Goal: Navigation & Orientation: Find specific page/section

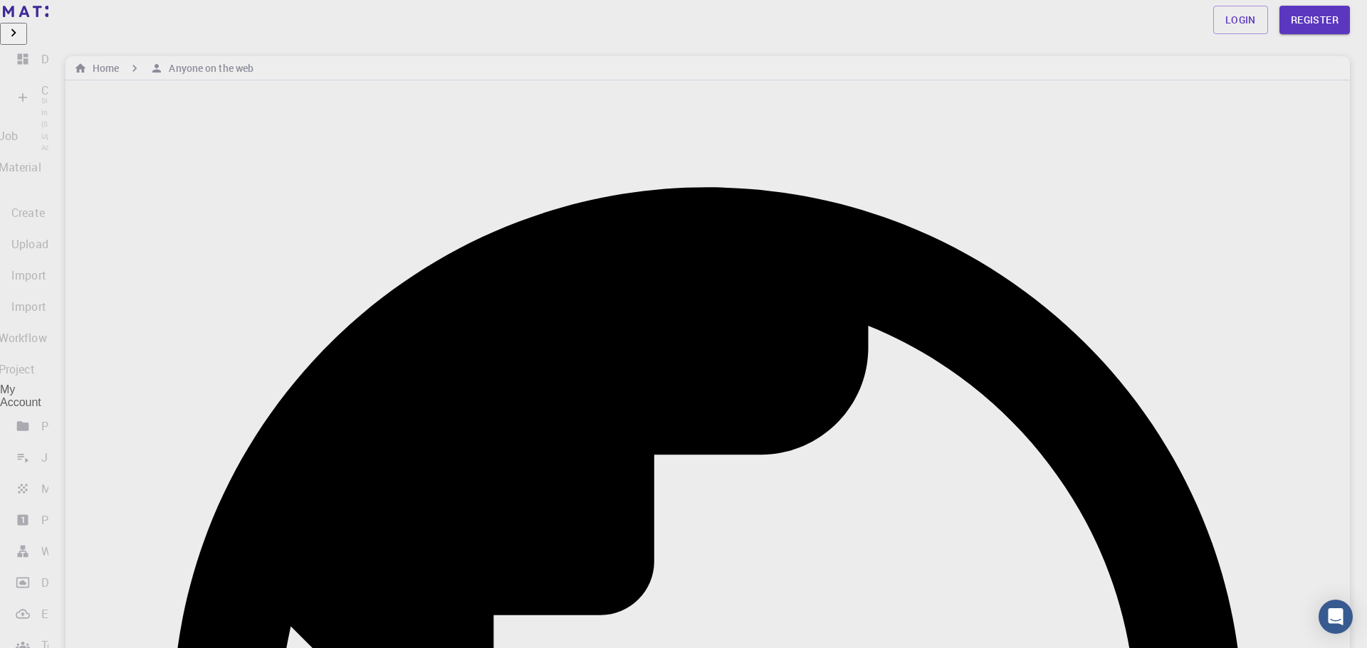
drag, startPoint x: 78, startPoint y: 24, endPoint x: 59, endPoint y: 75, distance: 54.1
click at [78, 17] on img at bounding box center [43, 11] width 81 height 11
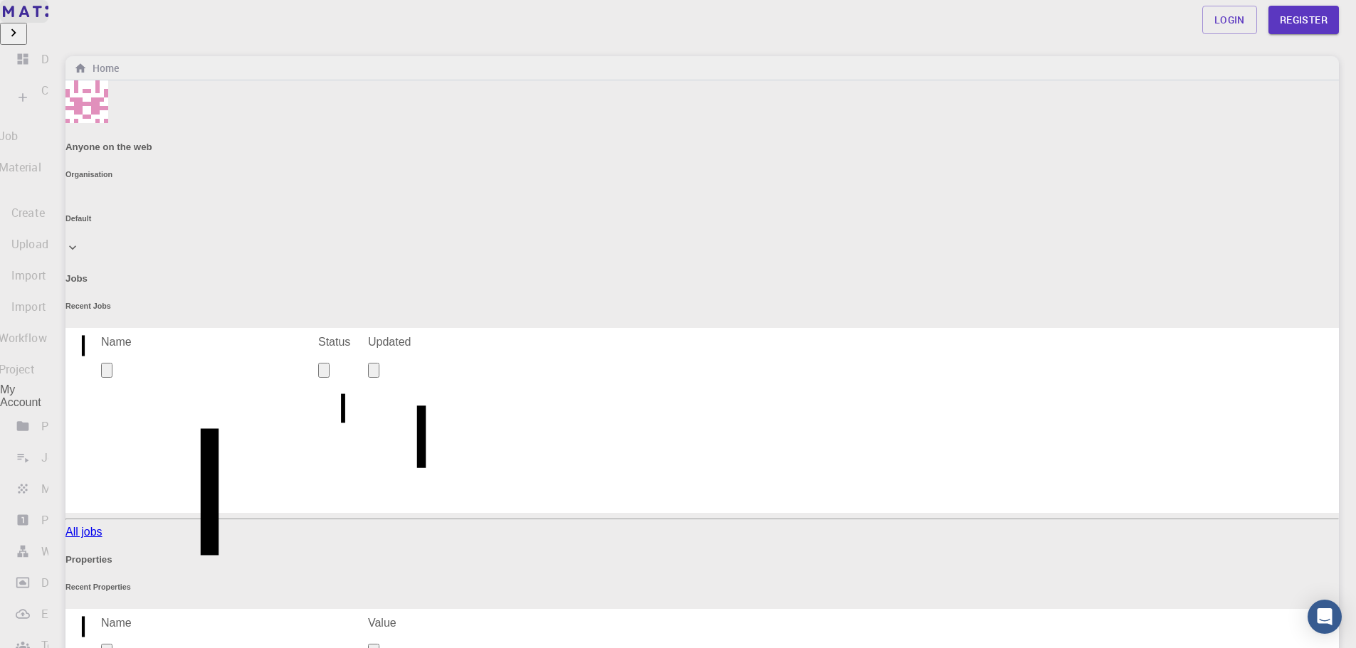
click at [48, 23] on link "Free" at bounding box center [24, 11] width 48 height 23
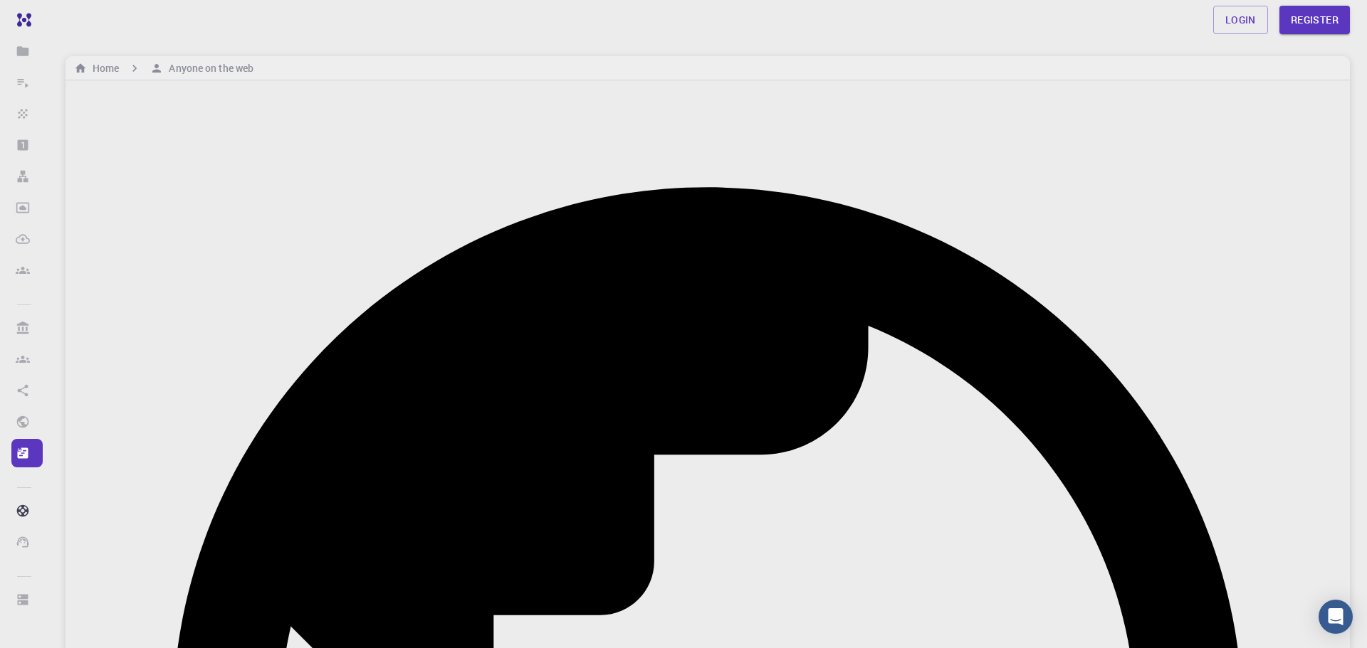
drag, startPoint x: 480, startPoint y: 549, endPoint x: 184, endPoint y: 124, distance: 518.4
click at [59, 17] on img at bounding box center [43, 11] width 81 height 11
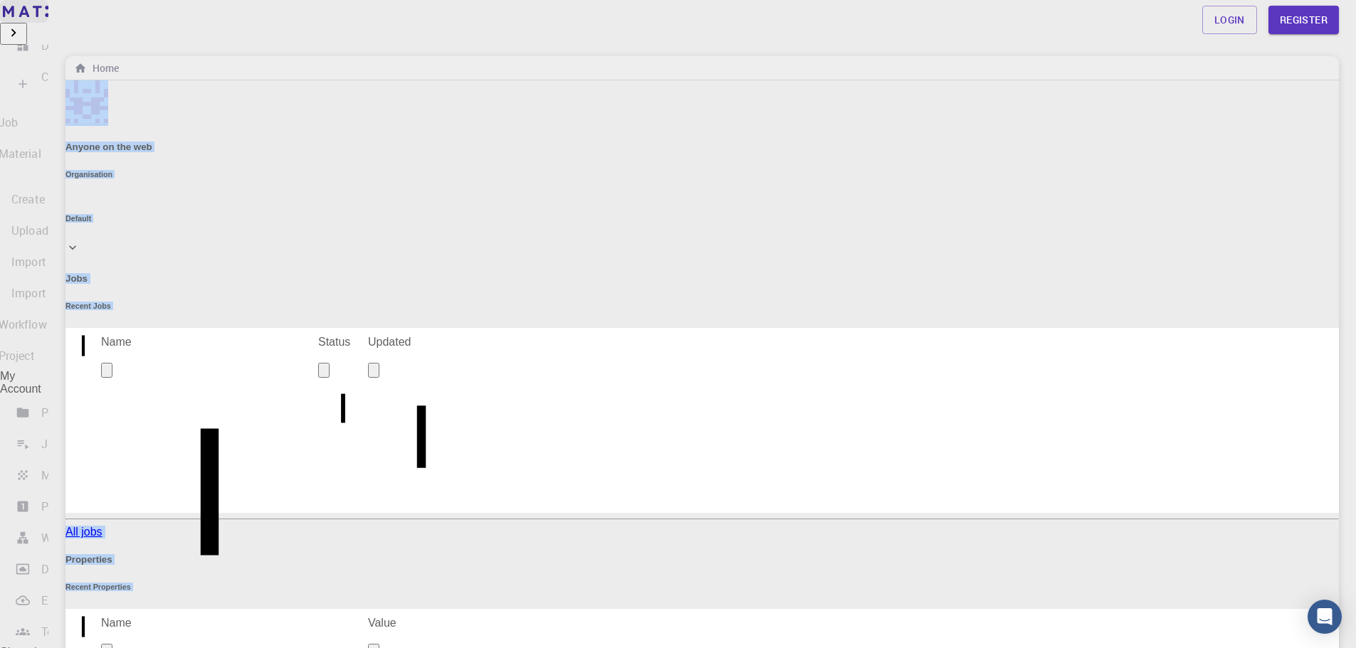
click at [76, 17] on img at bounding box center [43, 11] width 81 height 11
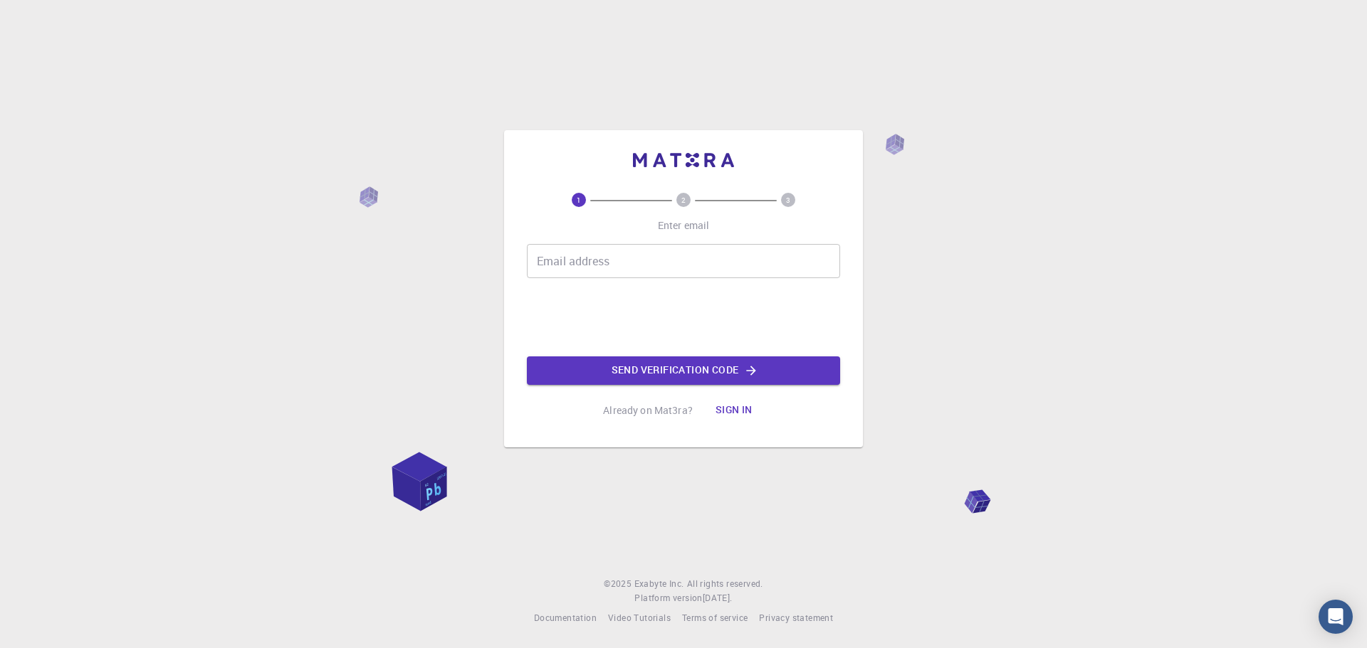
drag, startPoint x: 710, startPoint y: 169, endPoint x: 644, endPoint y: 178, distance: 66.8
click at [644, 178] on div "1 2 3 Enter email Email address Email address Send verification code Already on…" at bounding box center [683, 289] width 313 height 272
click at [660, 404] on p "Already on Mat3ra?" at bounding box center [648, 411] width 90 height 14
